Goal: Information Seeking & Learning: Learn about a topic

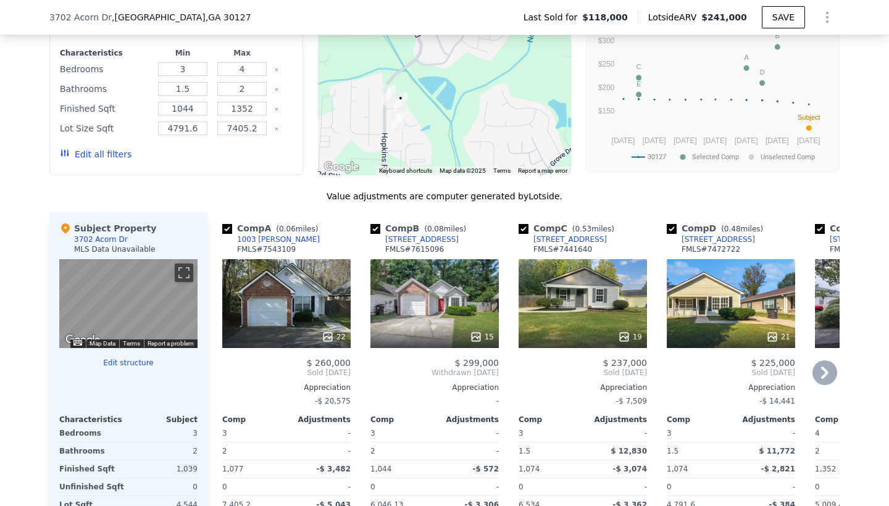
click at [330, 337] on icon at bounding box center [328, 337] width 12 height 12
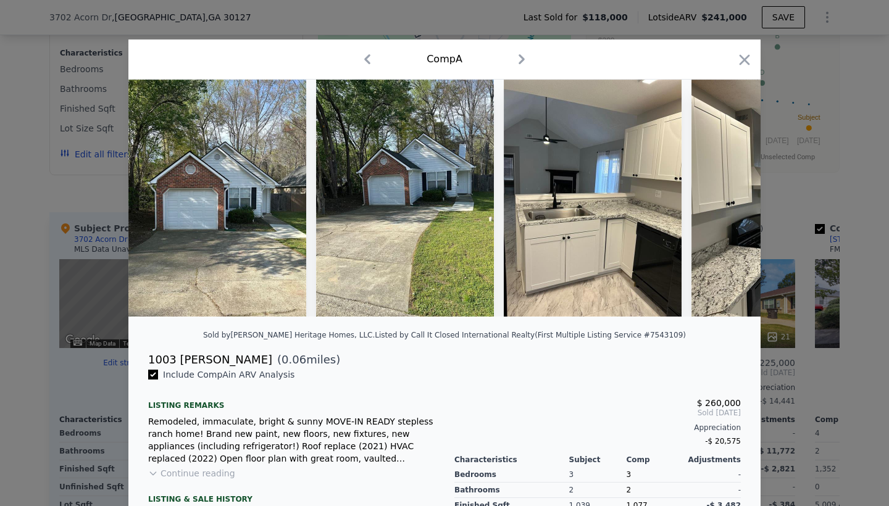
click at [518, 62] on icon "button" at bounding box center [522, 59] width 20 height 20
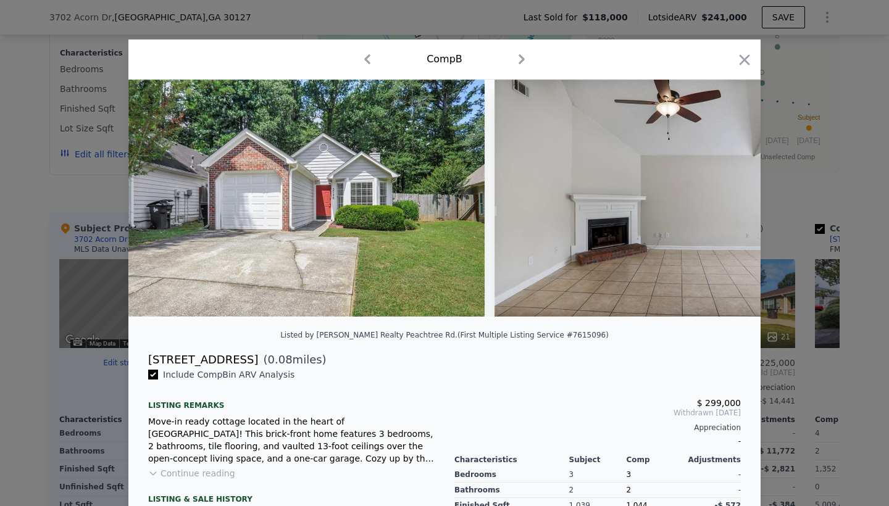
click at [518, 62] on icon "button" at bounding box center [522, 59] width 20 height 20
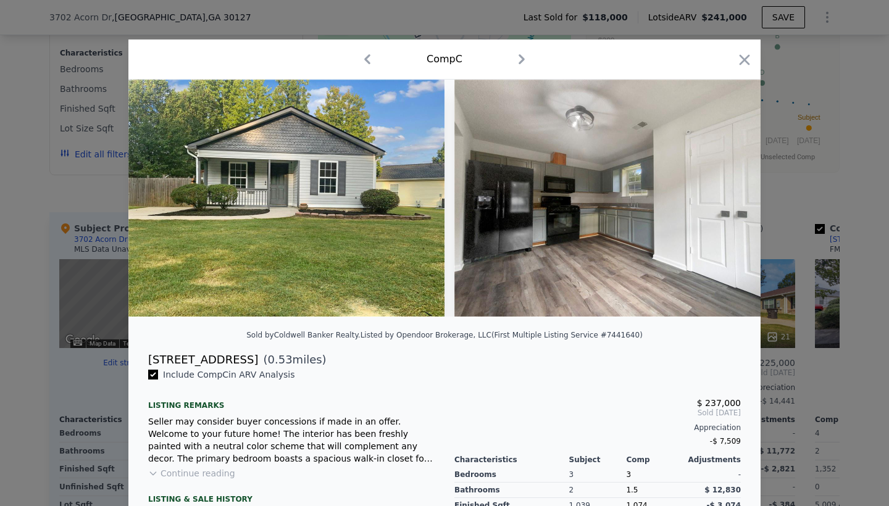
click at [518, 62] on icon "button" at bounding box center [522, 59] width 20 height 20
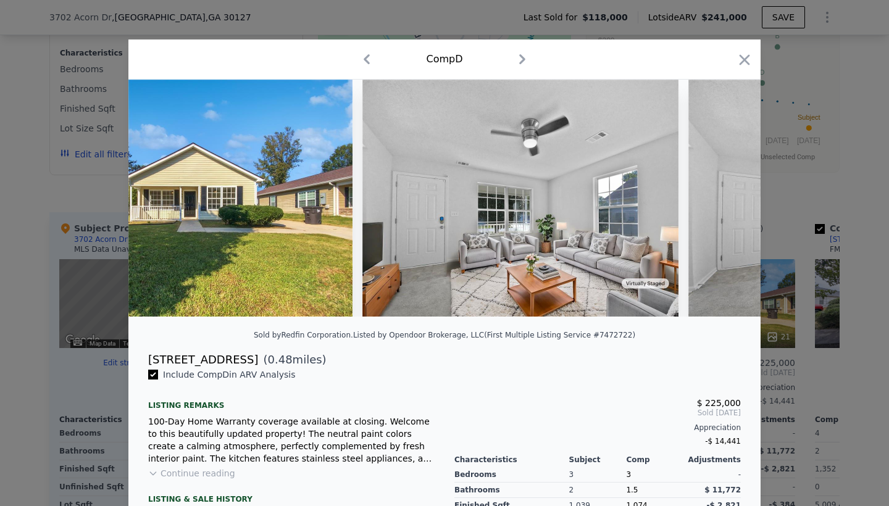
click at [518, 62] on icon "button" at bounding box center [522, 59] width 20 height 20
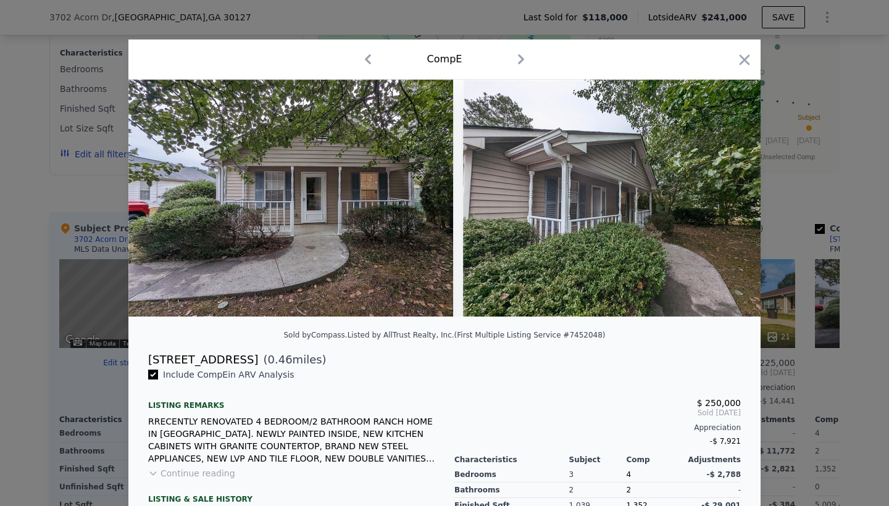
click at [518, 62] on icon "button" at bounding box center [521, 59] width 20 height 20
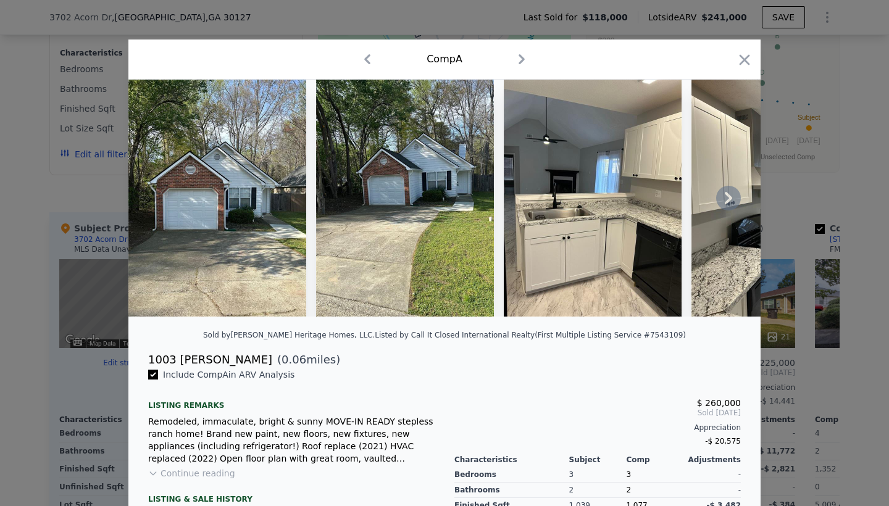
click at [730, 196] on icon at bounding box center [728, 198] width 7 height 12
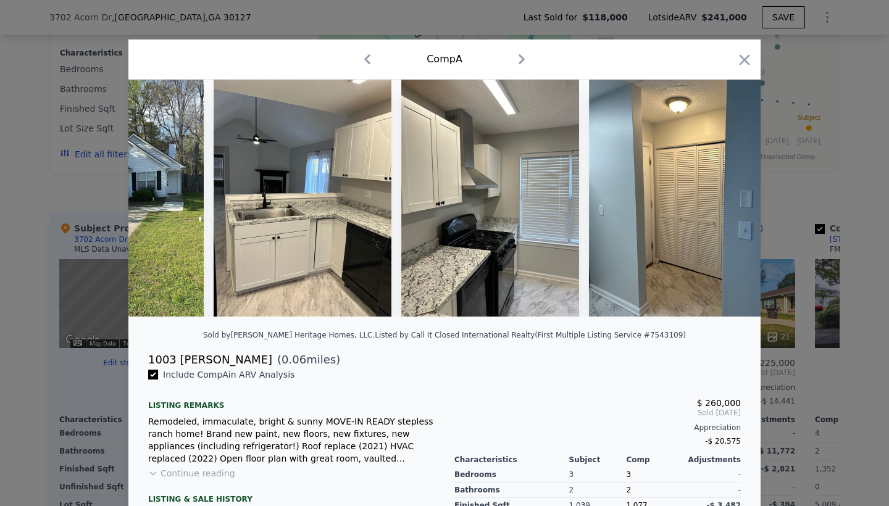
scroll to position [0, 296]
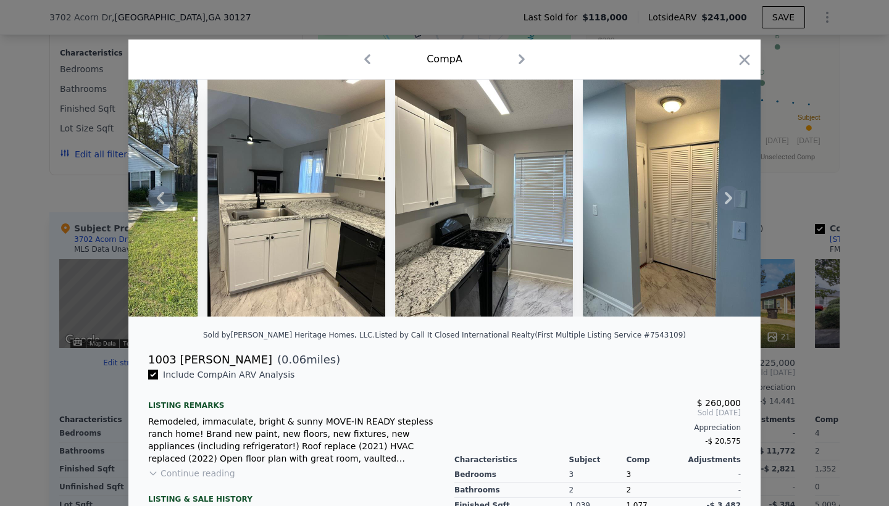
click at [730, 196] on icon at bounding box center [728, 198] width 7 height 12
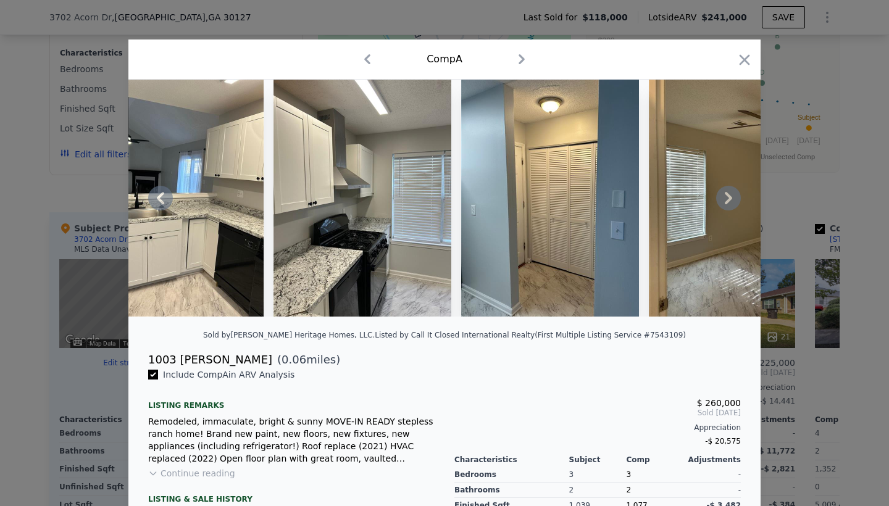
scroll to position [0, 593]
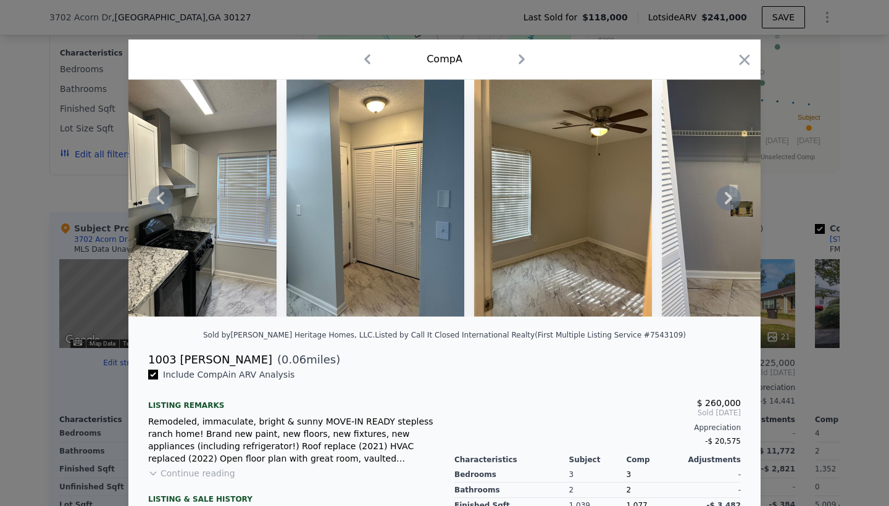
click at [730, 196] on icon at bounding box center [728, 198] width 7 height 12
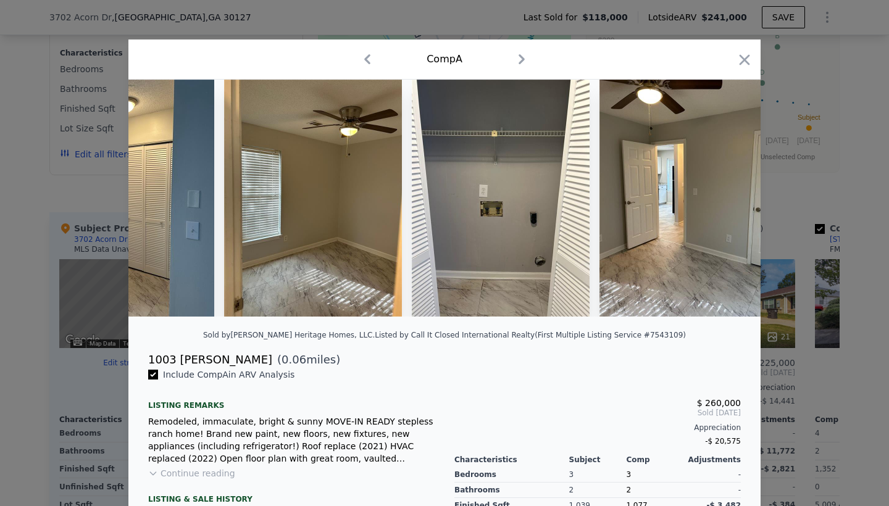
scroll to position [0, 889]
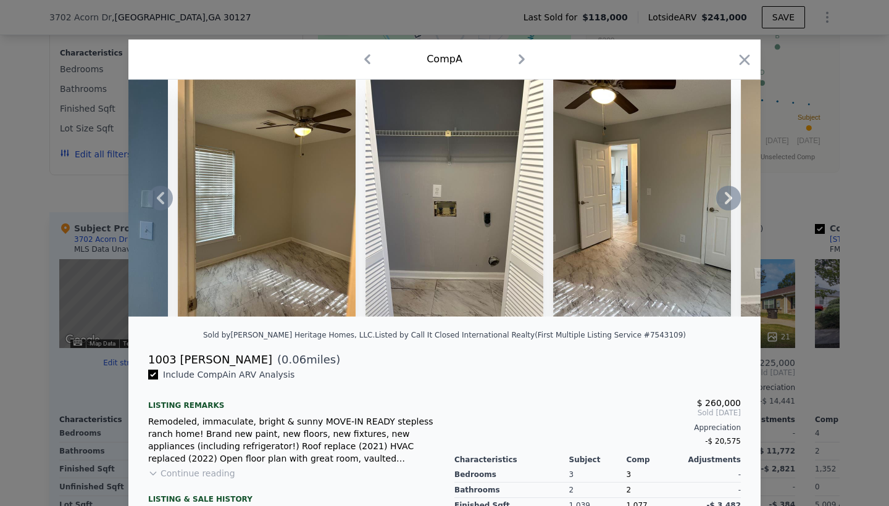
click at [730, 196] on icon at bounding box center [728, 198] width 7 height 12
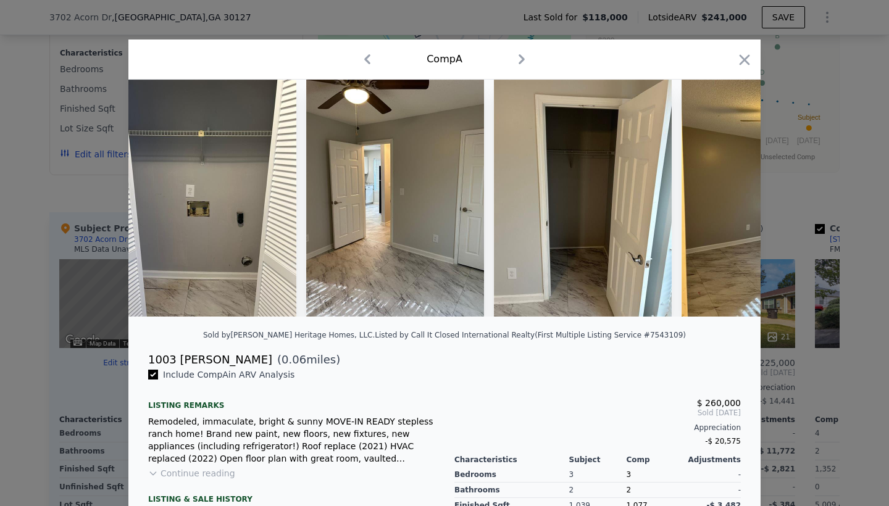
scroll to position [0, 1186]
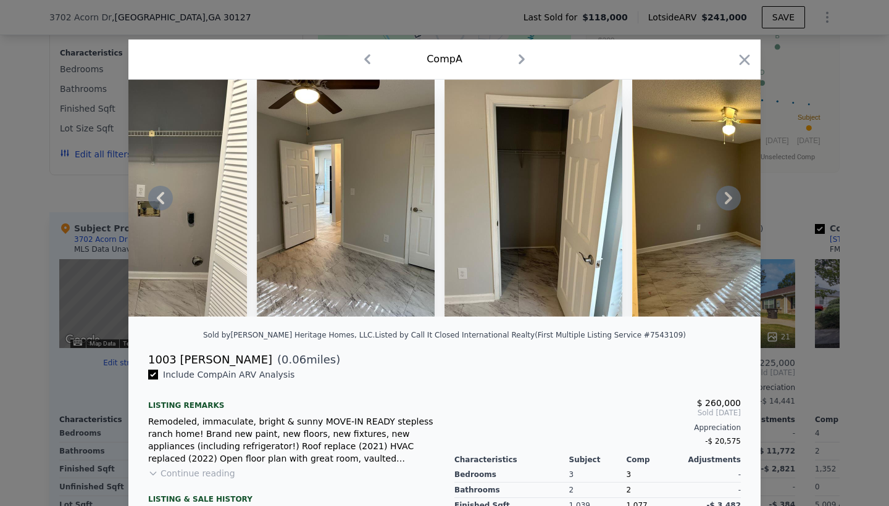
click at [730, 196] on icon at bounding box center [728, 198] width 7 height 12
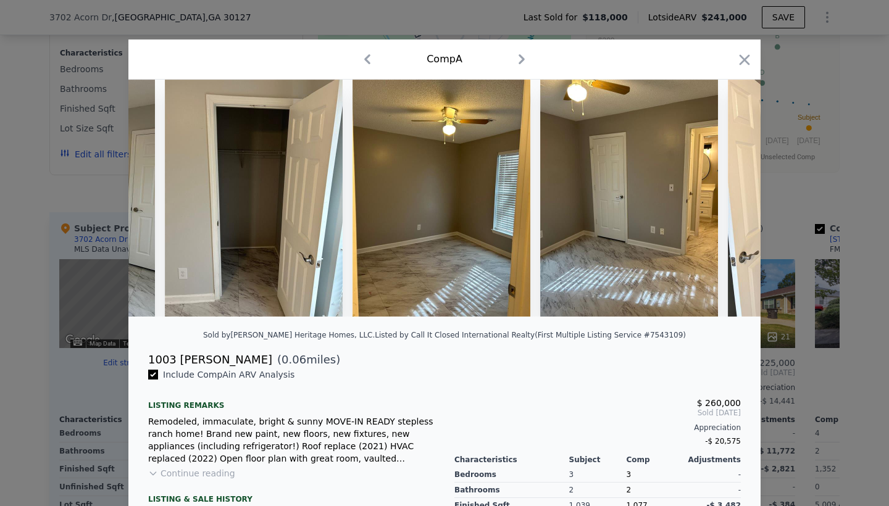
scroll to position [0, 1482]
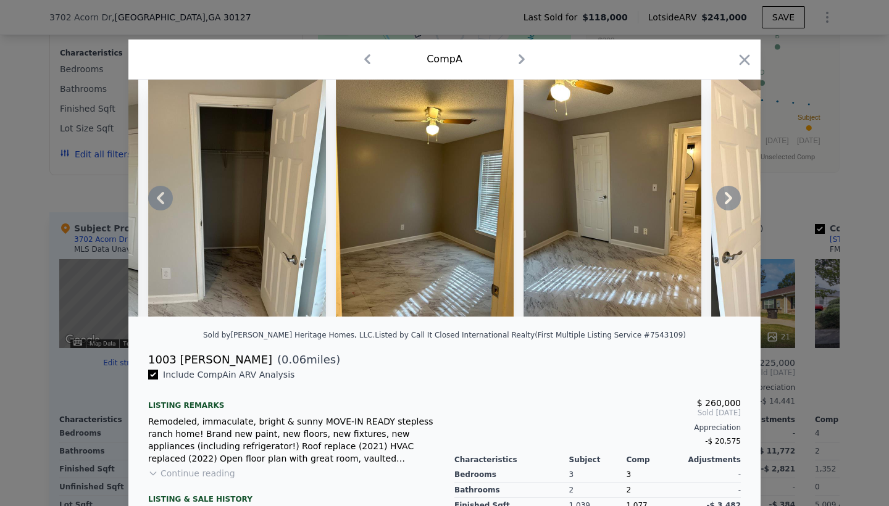
click at [730, 196] on icon at bounding box center [728, 198] width 7 height 12
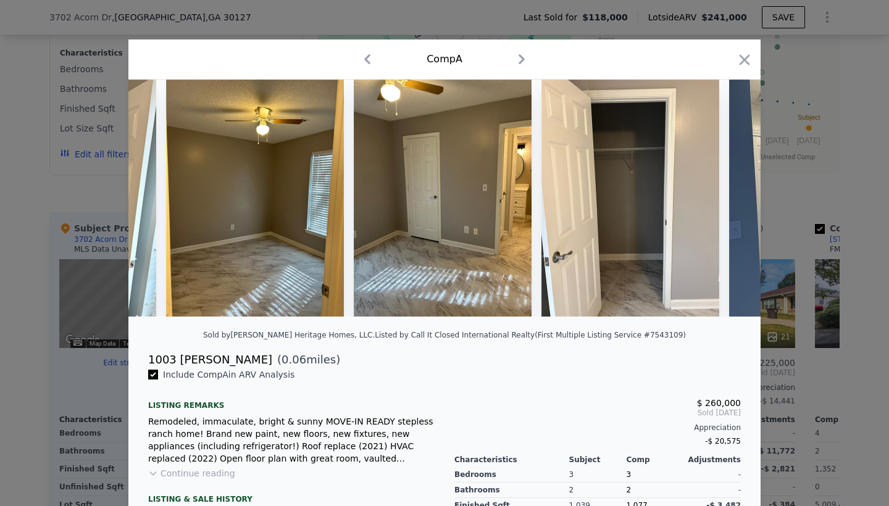
scroll to position [0, 1778]
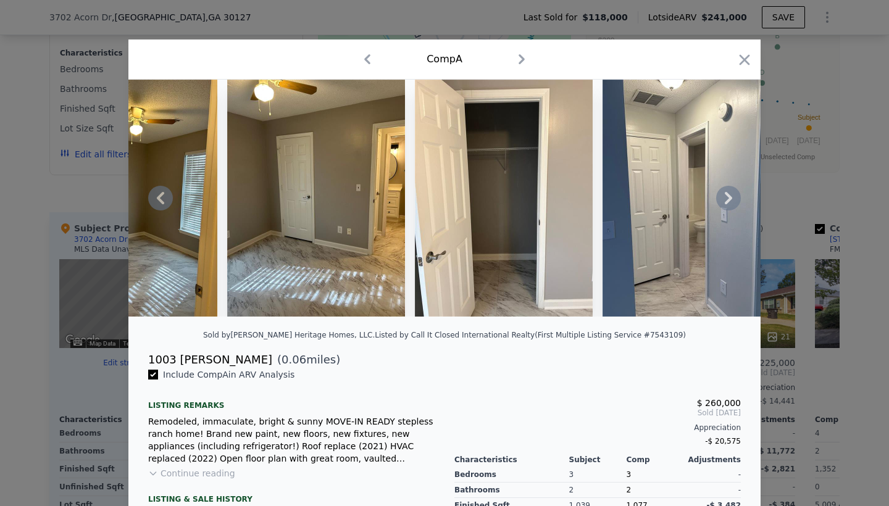
click at [730, 196] on icon at bounding box center [728, 198] width 7 height 12
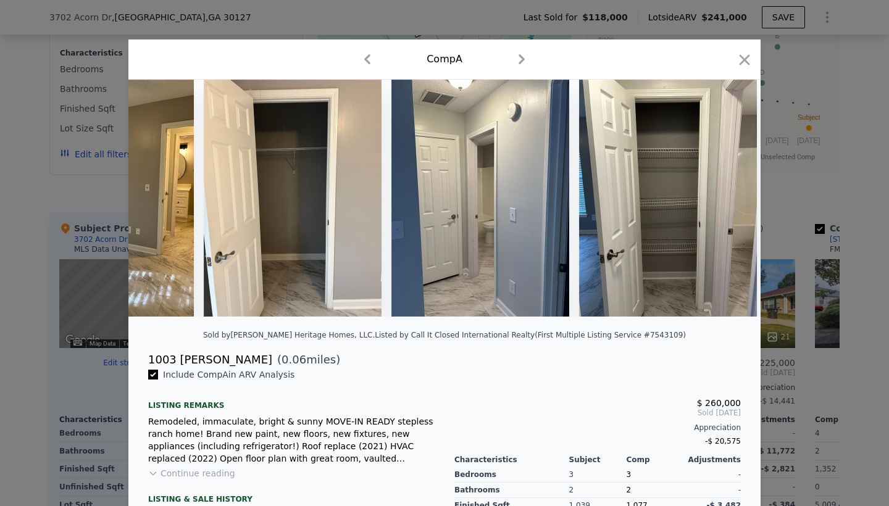
scroll to position [0, 2075]
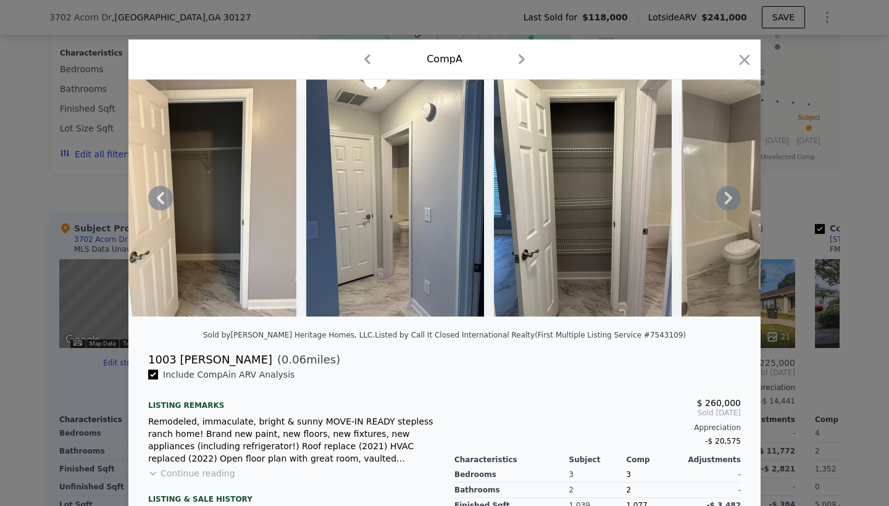
click at [730, 196] on icon at bounding box center [728, 198] width 7 height 12
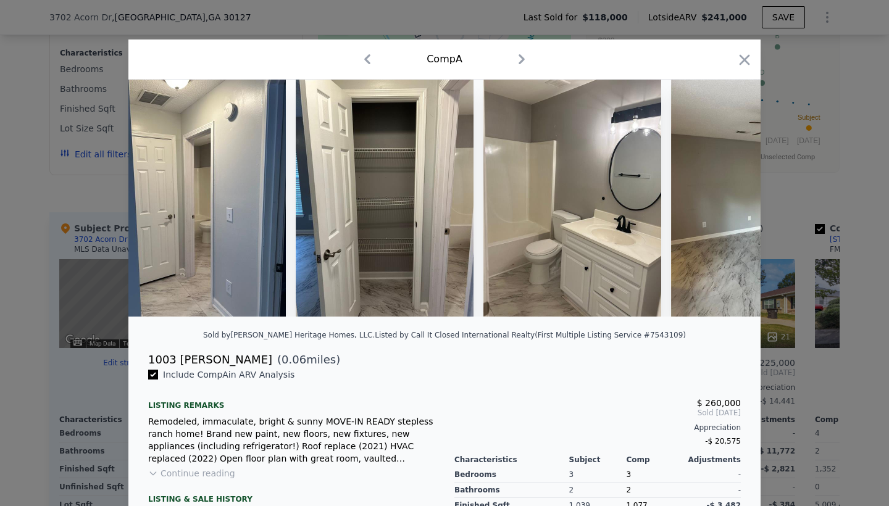
scroll to position [0, 2371]
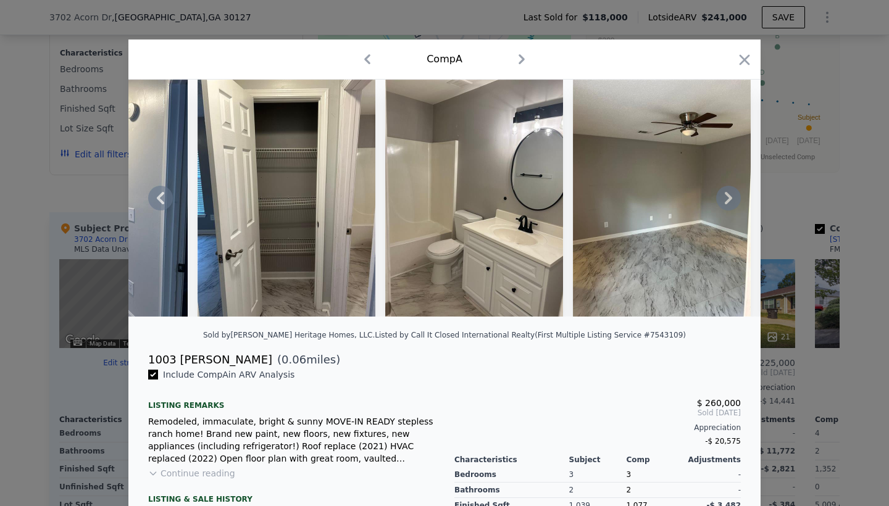
click at [730, 196] on icon at bounding box center [728, 198] width 7 height 12
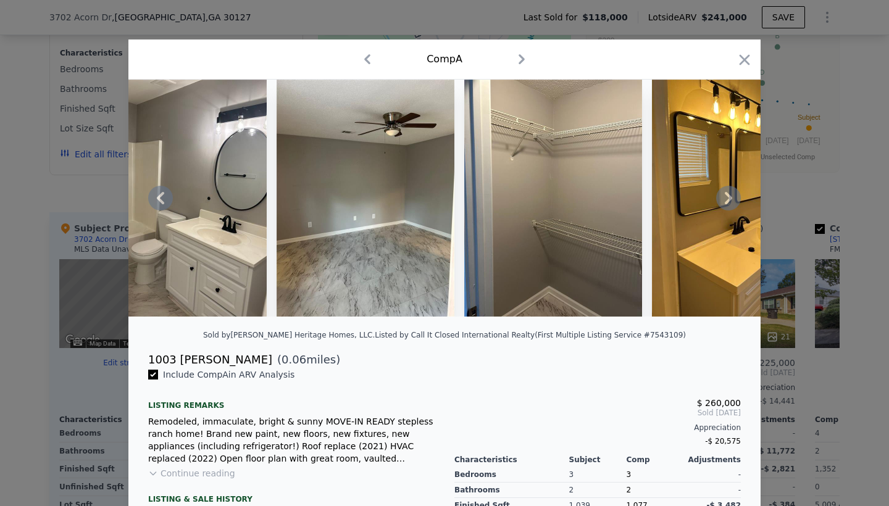
click at [730, 196] on icon at bounding box center [728, 198] width 7 height 12
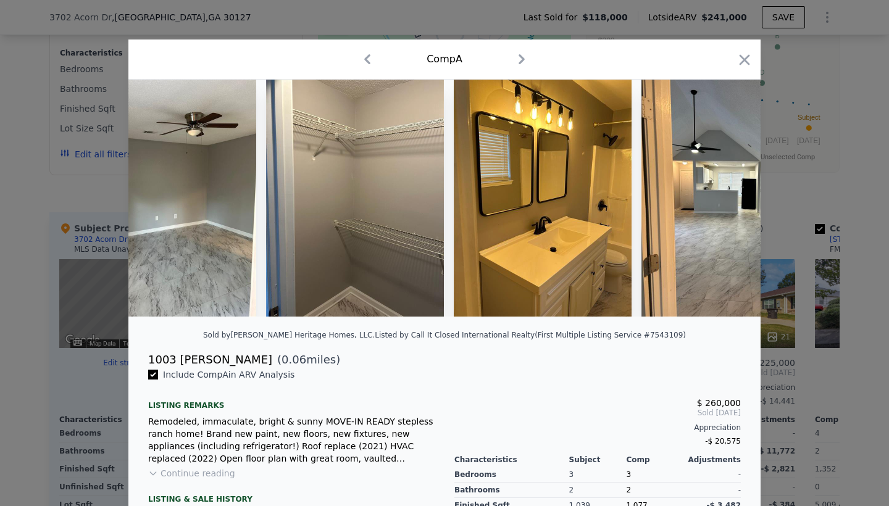
scroll to position [0, 2964]
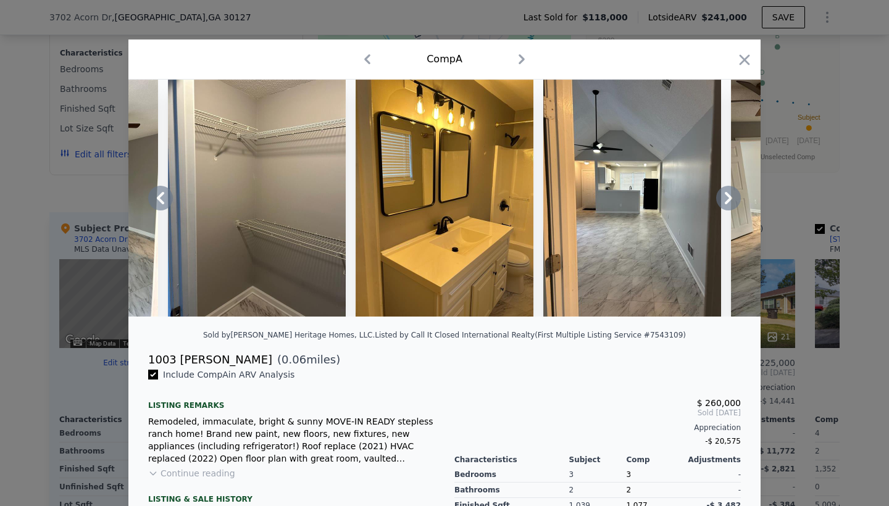
click at [730, 196] on icon at bounding box center [728, 198] width 7 height 12
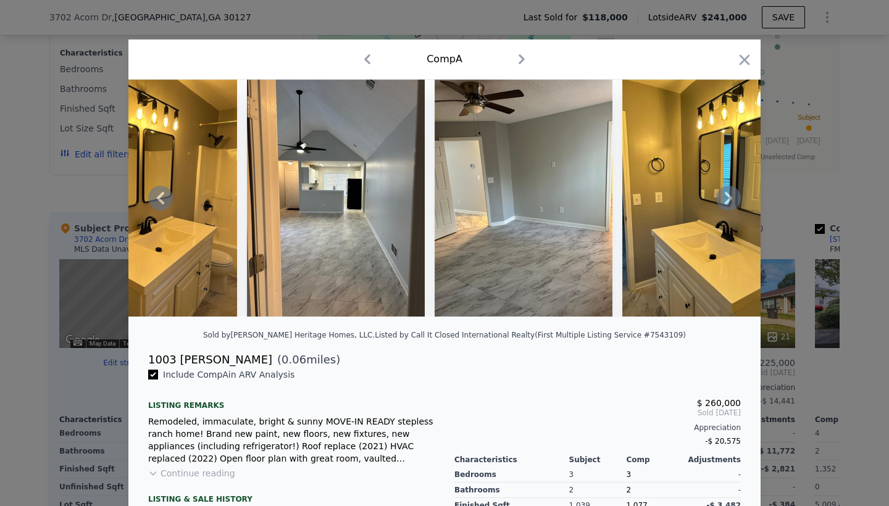
click at [730, 196] on icon at bounding box center [728, 198] width 7 height 12
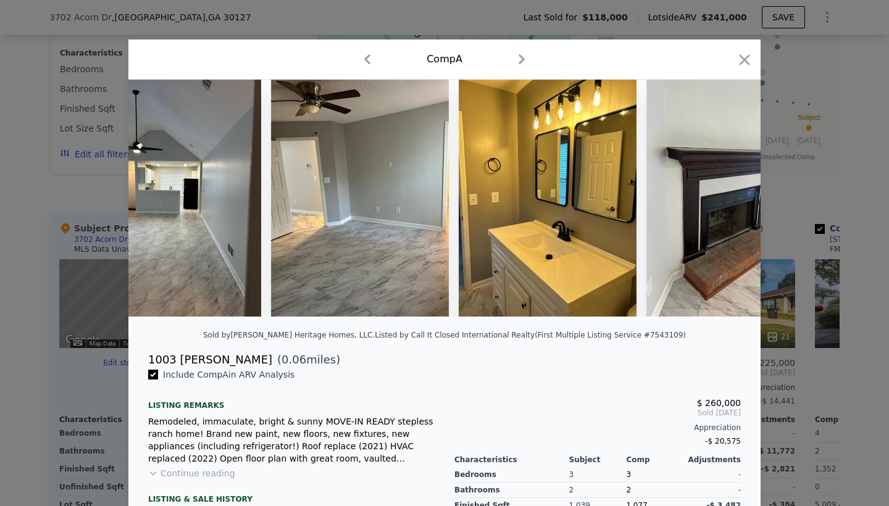
scroll to position [0, 3487]
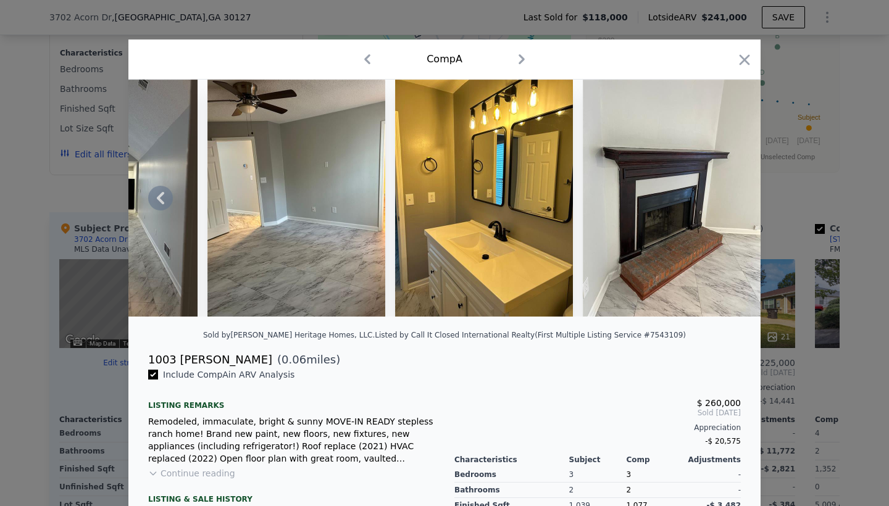
click at [730, 196] on img at bounding box center [672, 198] width 178 height 237
click at [746, 56] on icon "button" at bounding box center [744, 59] width 17 height 17
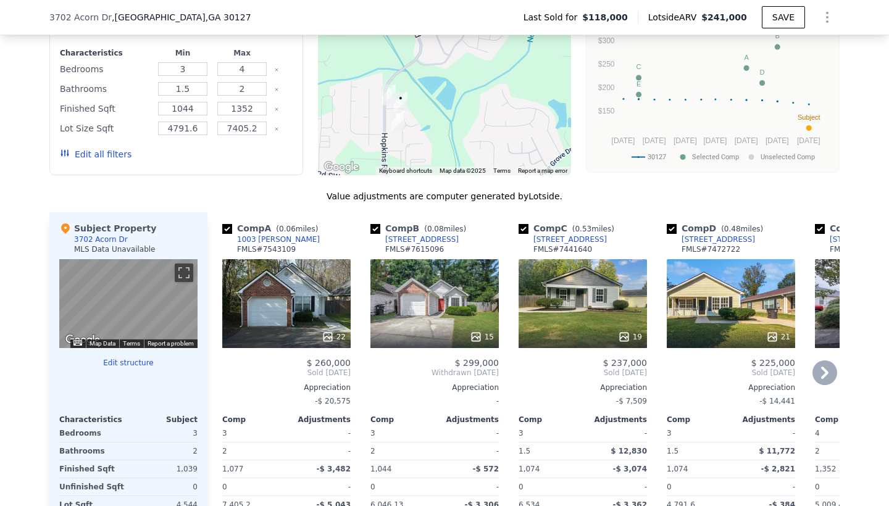
click at [478, 338] on icon at bounding box center [476, 337] width 8 height 8
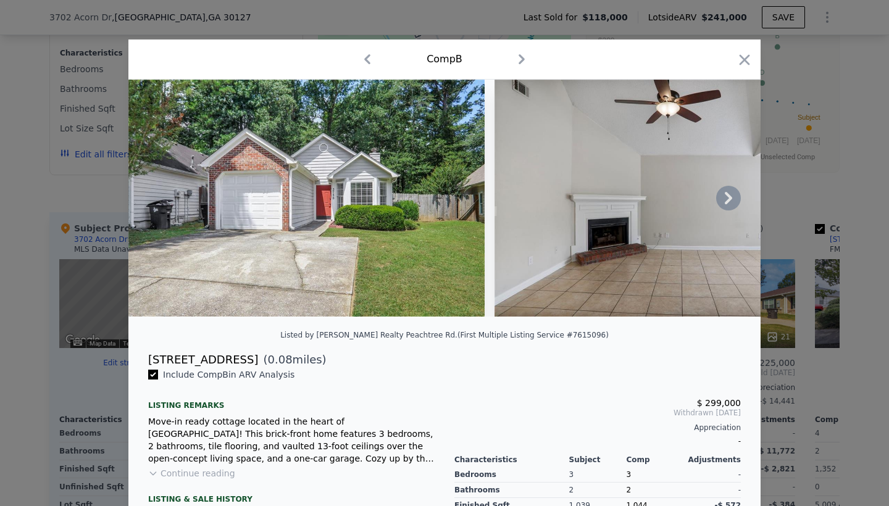
click at [740, 196] on icon at bounding box center [728, 198] width 25 height 25
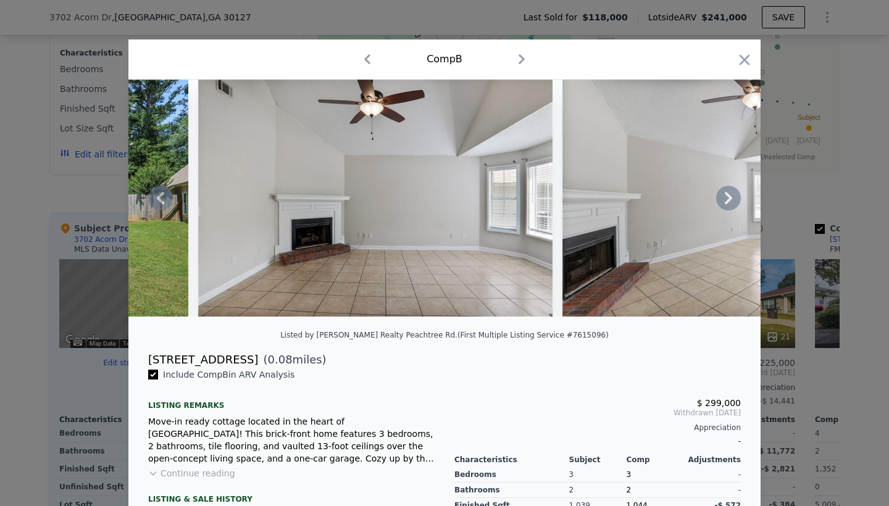
click at [740, 196] on icon at bounding box center [728, 198] width 25 height 25
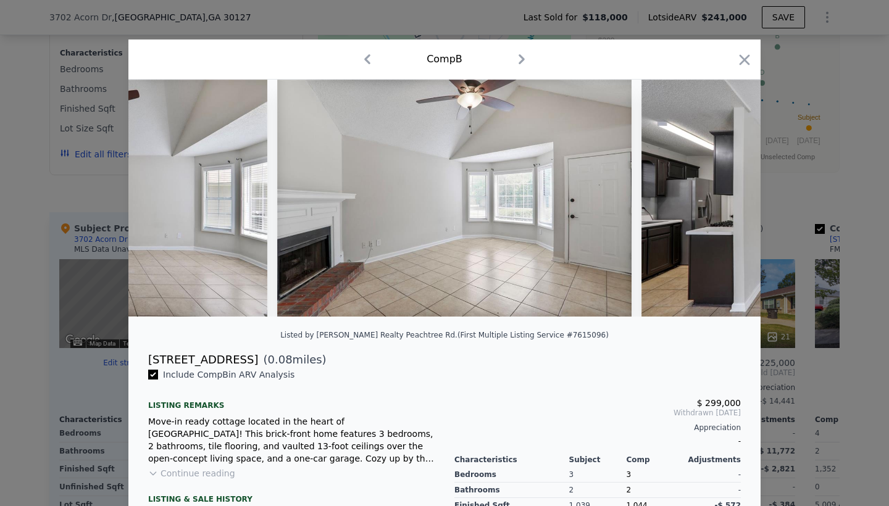
scroll to position [0, 593]
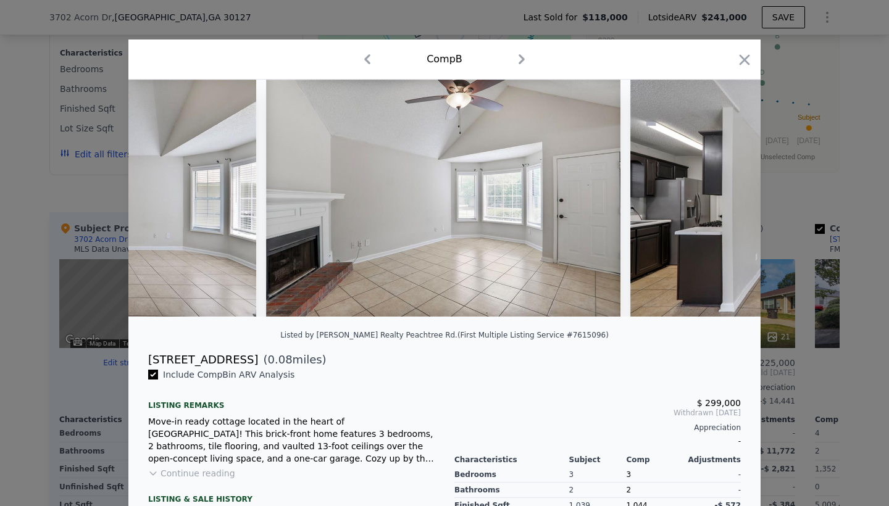
click at [740, 196] on div at bounding box center [444, 198] width 632 height 237
click at [729, 195] on icon at bounding box center [728, 198] width 25 height 25
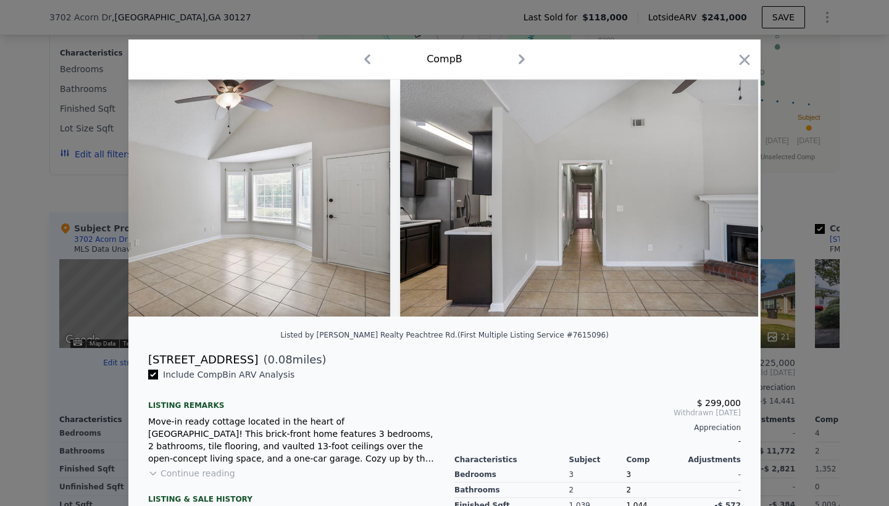
scroll to position [0, 889]
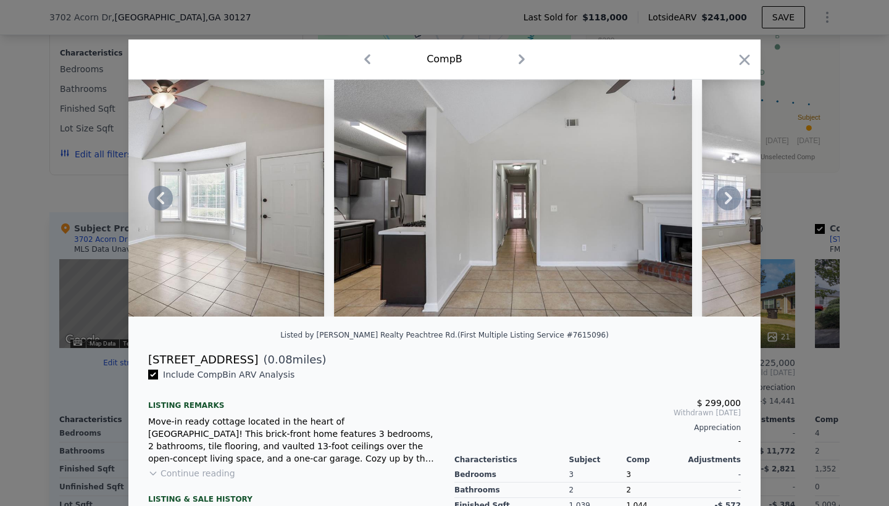
click at [729, 195] on icon at bounding box center [728, 198] width 25 height 25
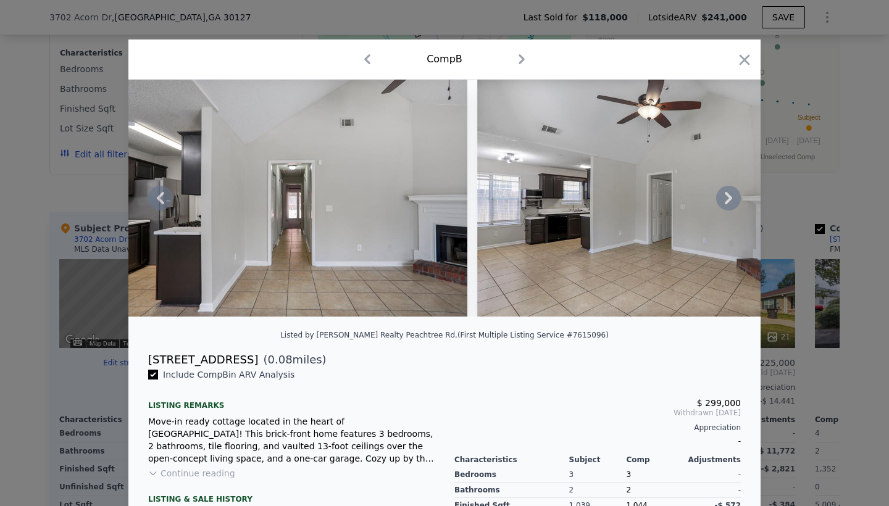
scroll to position [0, 1186]
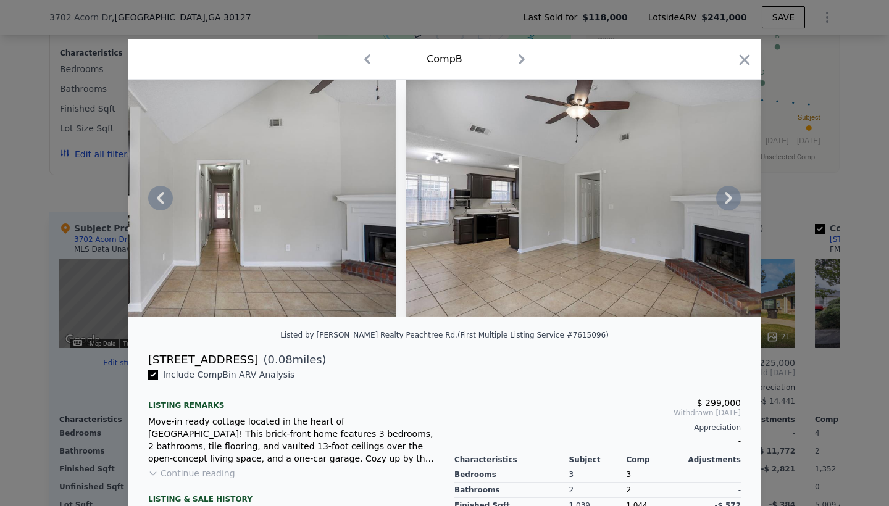
click at [729, 195] on icon at bounding box center [728, 198] width 25 height 25
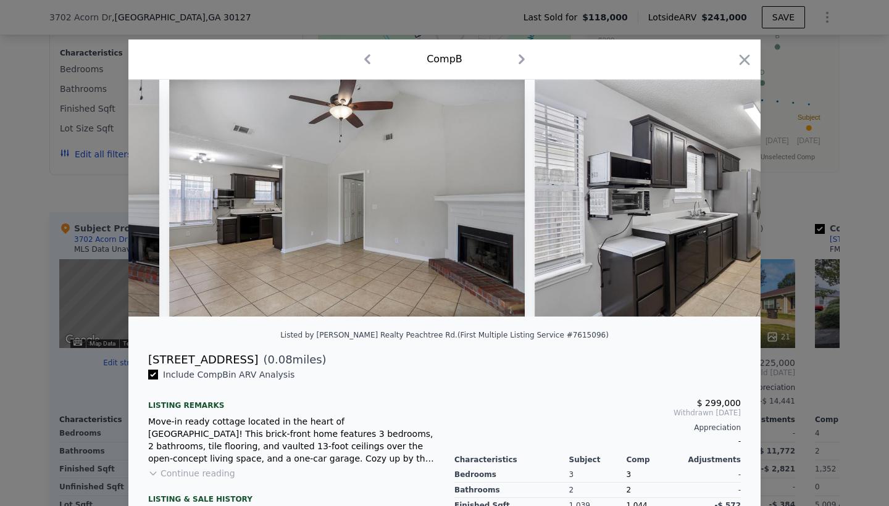
scroll to position [0, 1482]
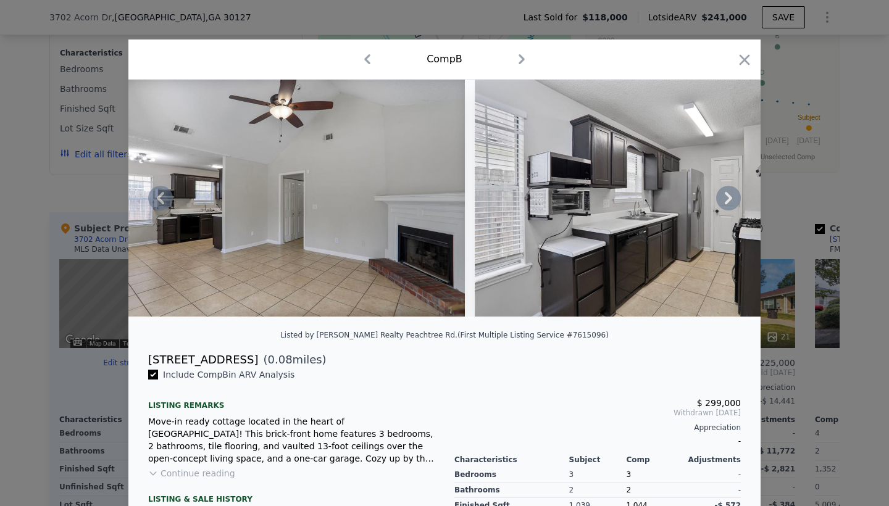
click at [729, 195] on icon at bounding box center [728, 198] width 25 height 25
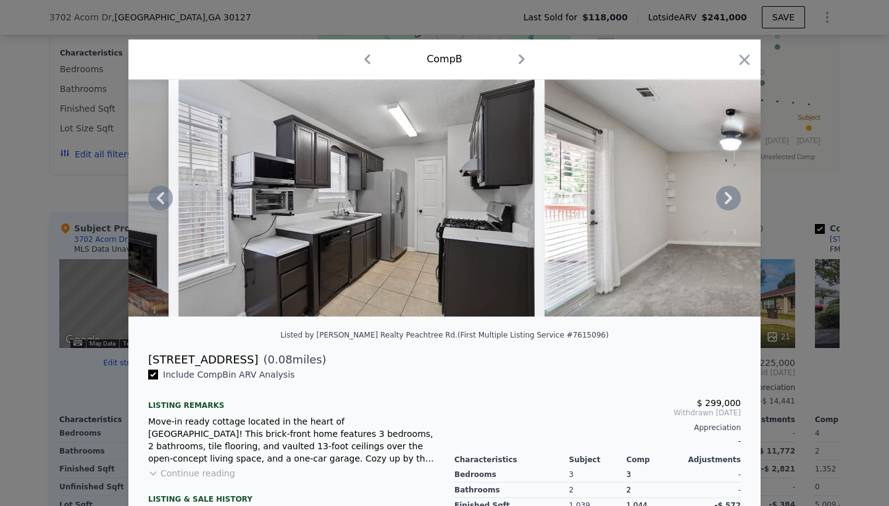
click at [729, 195] on icon at bounding box center [728, 198] width 25 height 25
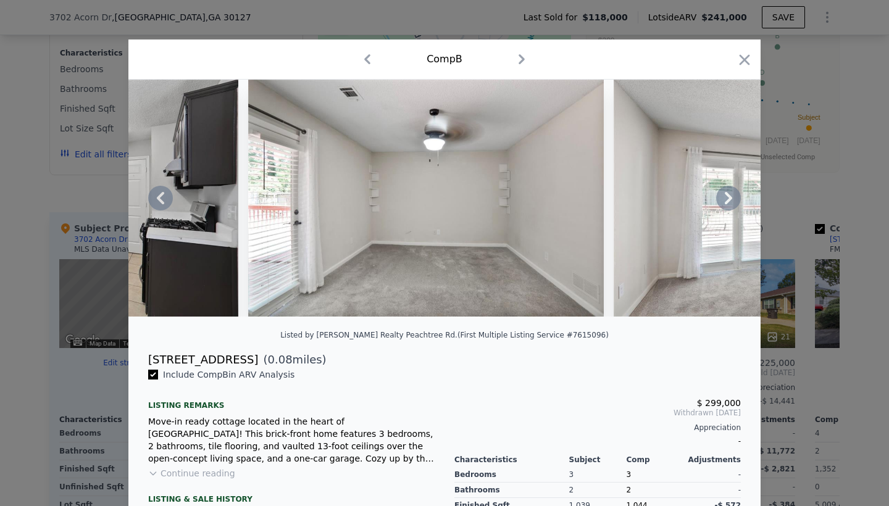
click at [729, 195] on icon at bounding box center [728, 198] width 25 height 25
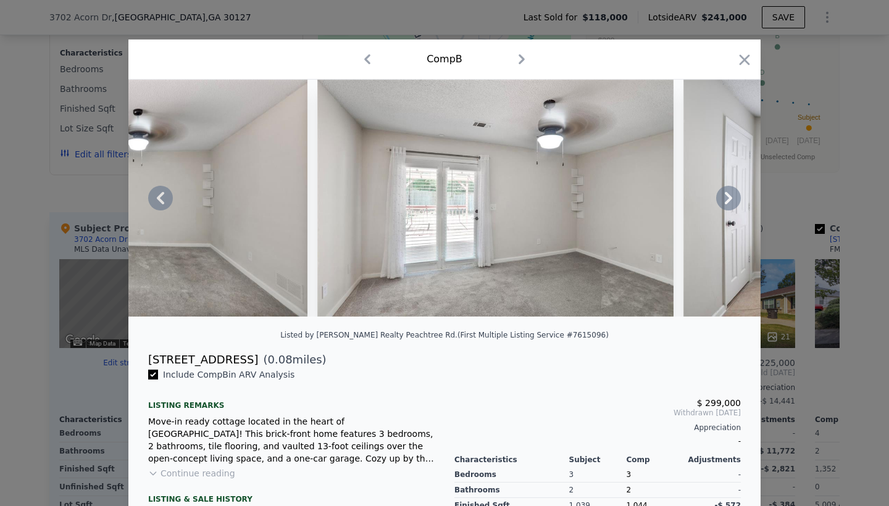
click at [729, 195] on icon at bounding box center [728, 198] width 25 height 25
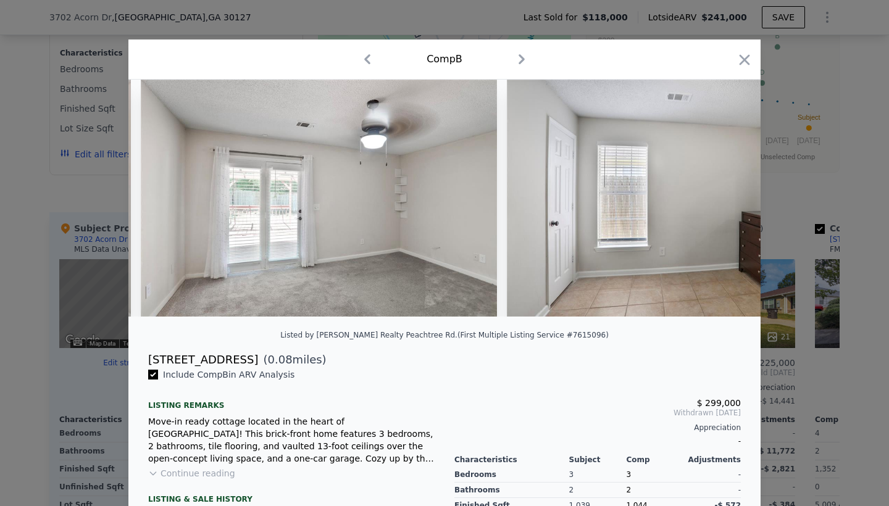
scroll to position [0, 2667]
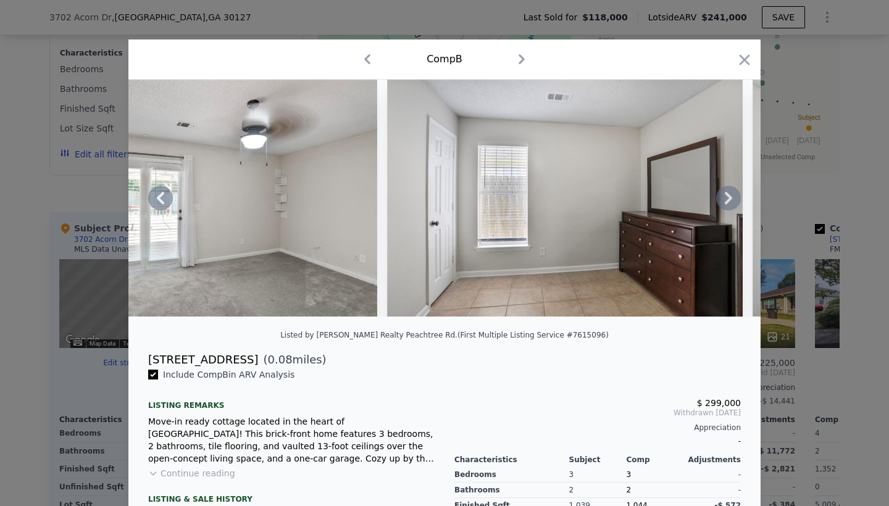
click at [729, 195] on icon at bounding box center [728, 198] width 25 height 25
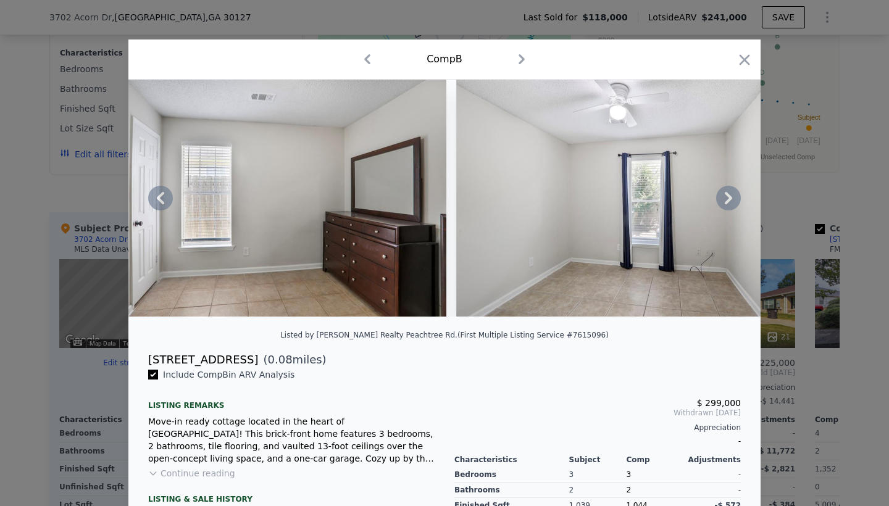
click at [729, 195] on icon at bounding box center [728, 198] width 25 height 25
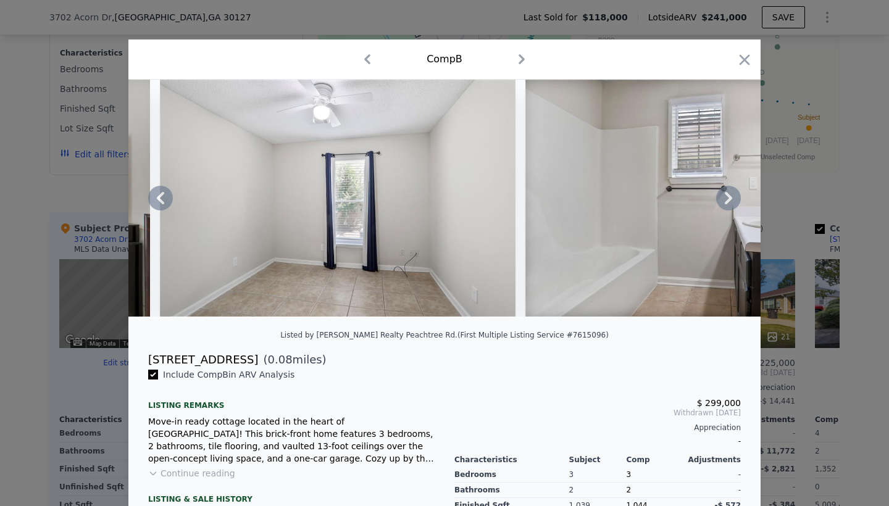
click at [729, 195] on icon at bounding box center [728, 198] width 25 height 25
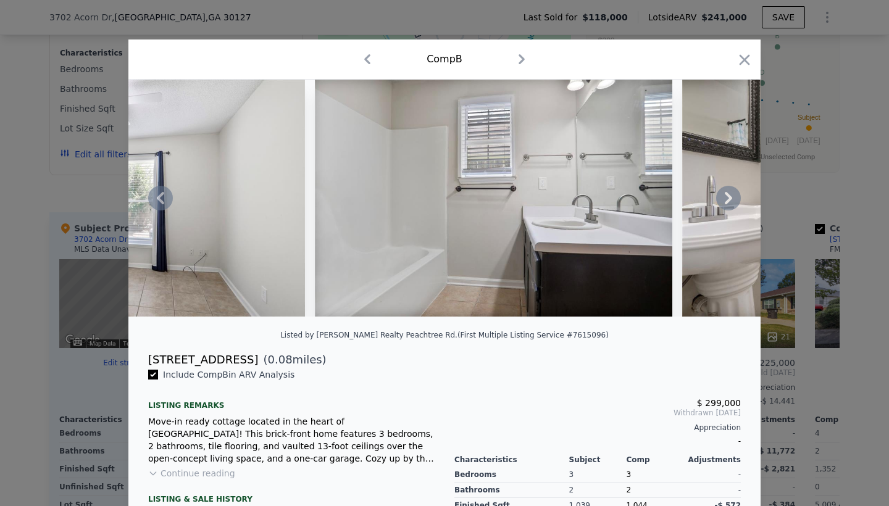
scroll to position [0, 3557]
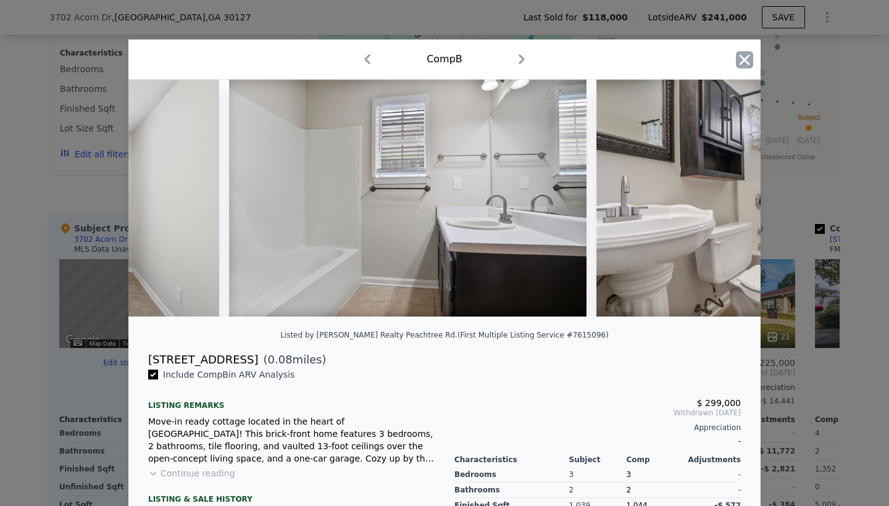
click at [748, 57] on icon "button" at bounding box center [745, 59] width 10 height 10
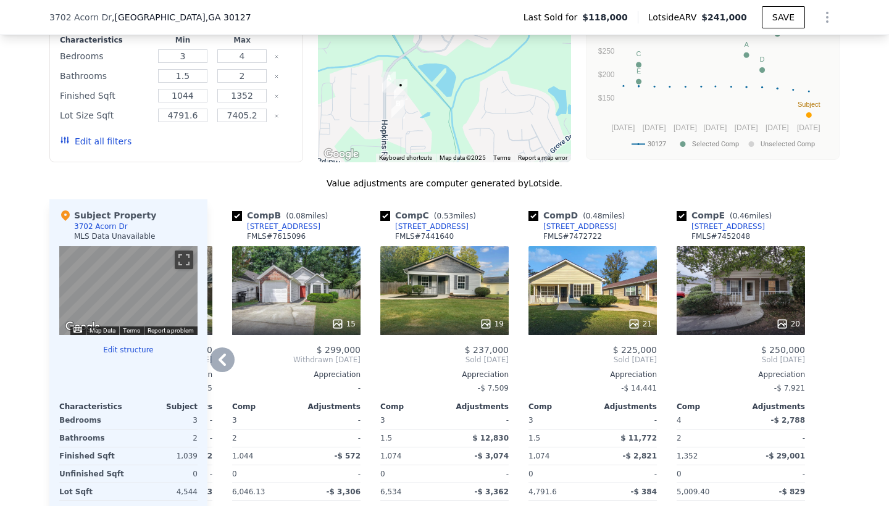
scroll to position [1086, 0]
